Goal: Check status

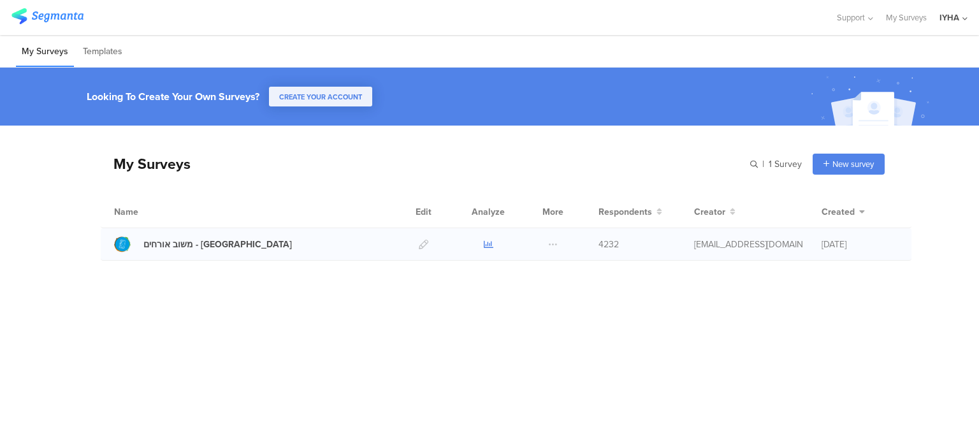
click at [488, 247] on icon at bounding box center [489, 245] width 10 height 10
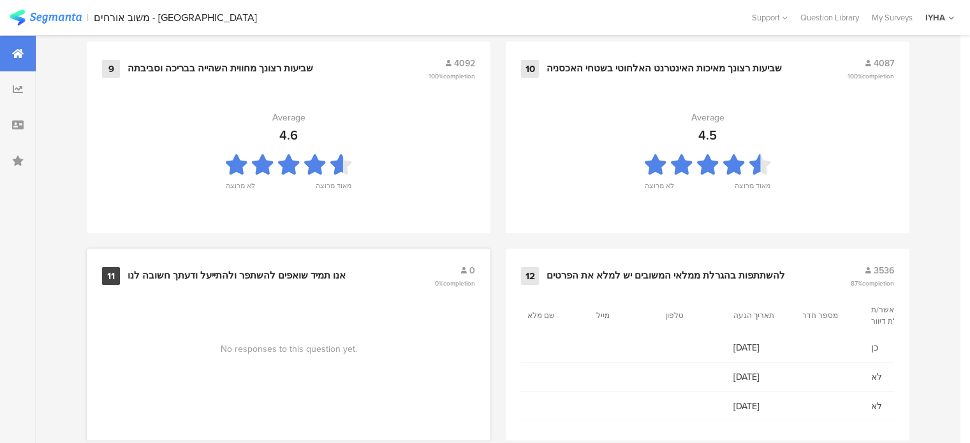
scroll to position [1427, 0]
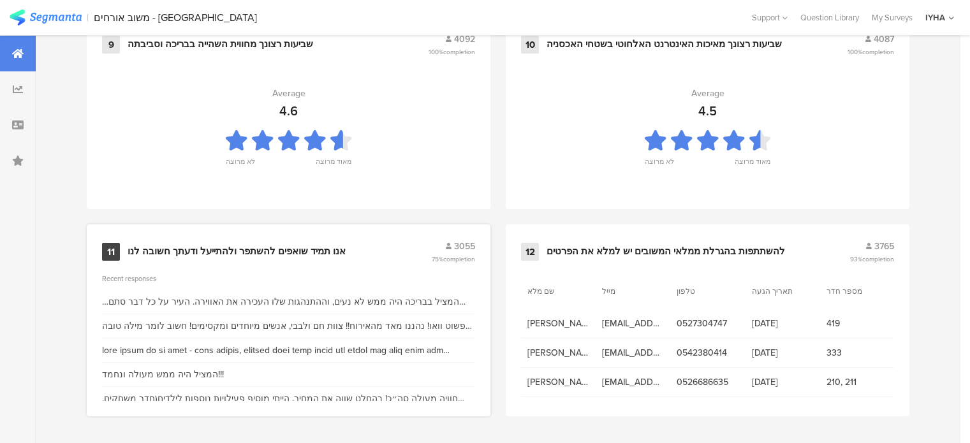
click at [226, 255] on div "אנו תמיד שואפים להשתפר ולהתייעל ודעתך חשובה לנו" at bounding box center [237, 251] width 218 height 13
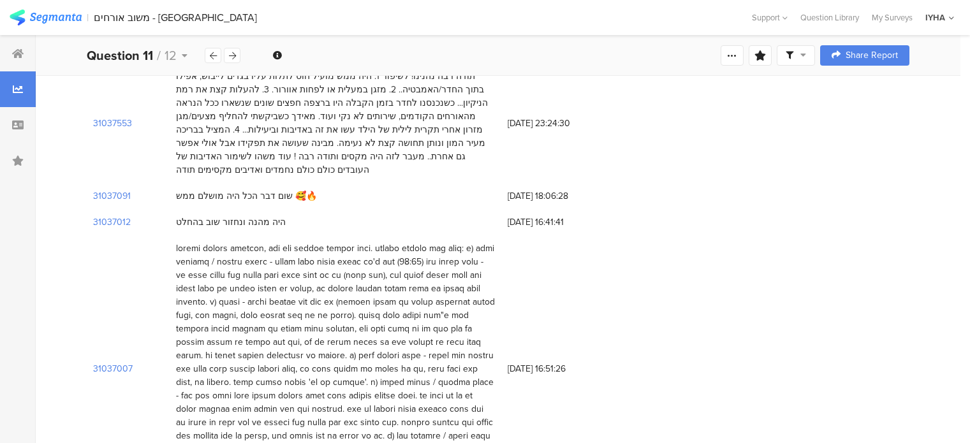
scroll to position [510, 0]
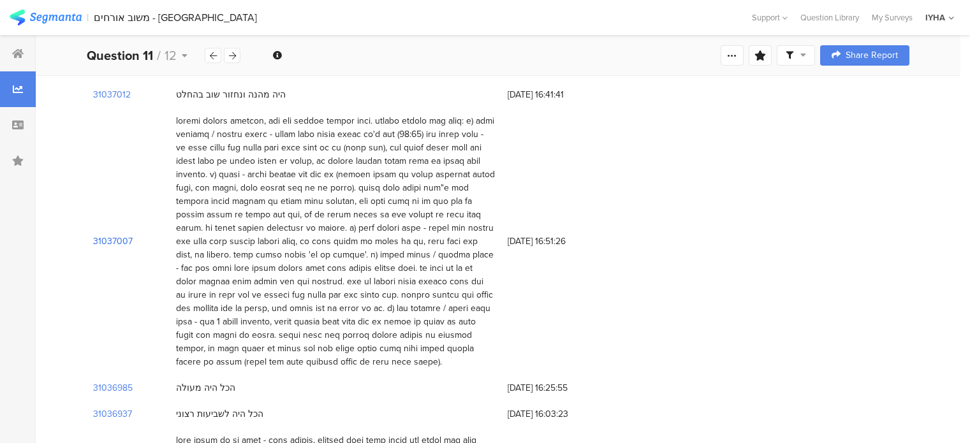
click at [101, 235] on section "31037007" at bounding box center [113, 241] width 40 height 13
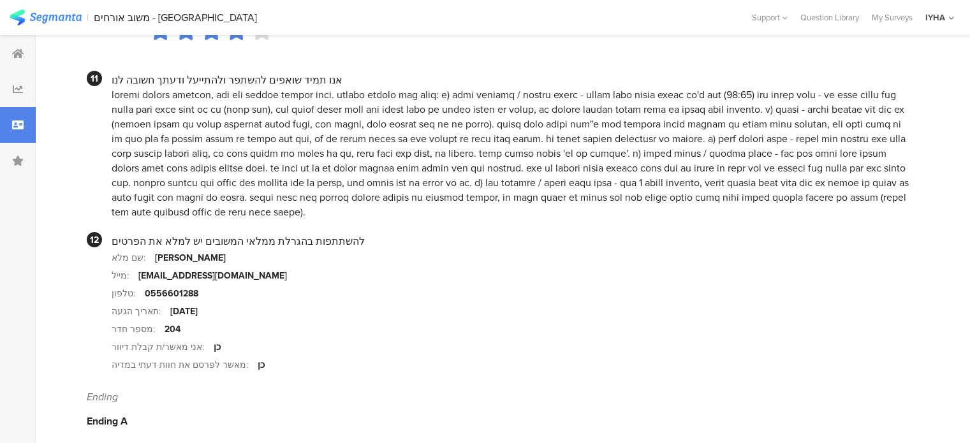
scroll to position [1350, 0]
